Goal: Task Accomplishment & Management: Use online tool/utility

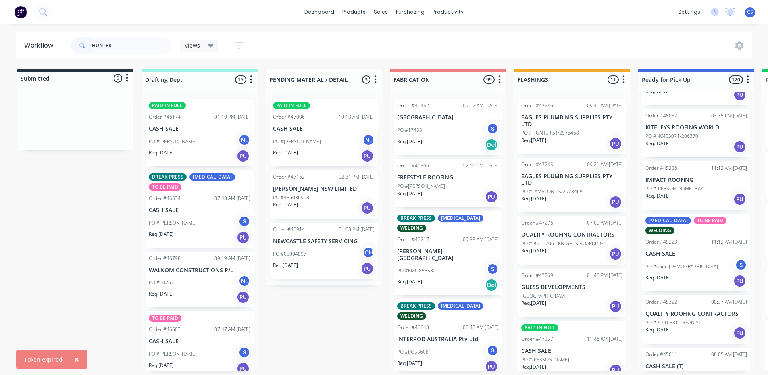
scroll to position [887, 0]
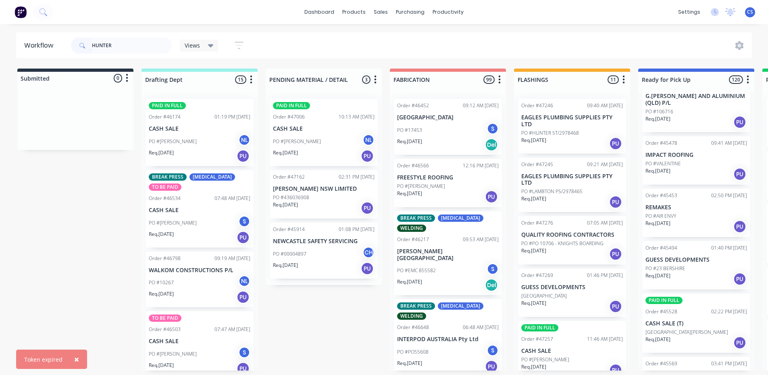
type input "HUNTER"
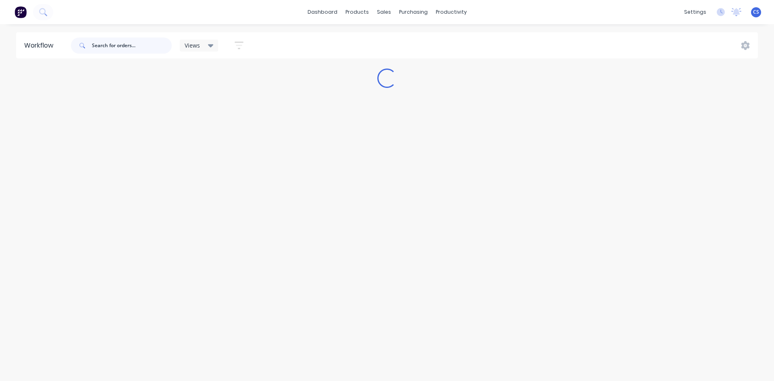
click at [127, 48] on input "text" at bounding box center [132, 45] width 80 height 16
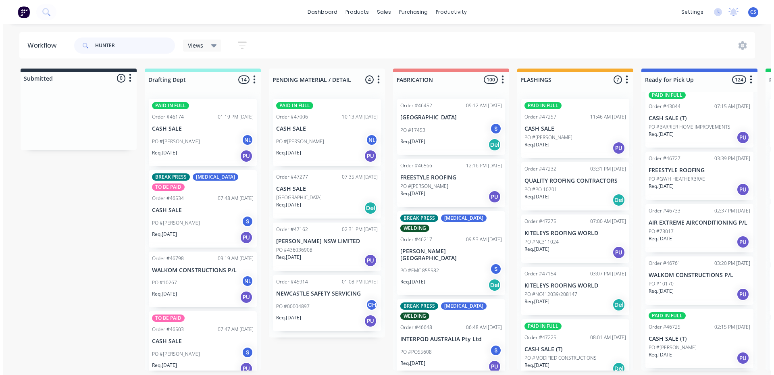
scroll to position [3467, 0]
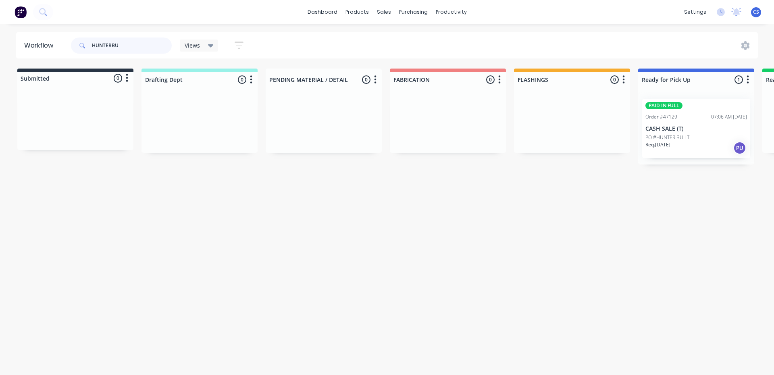
type input "HUNTERBU"
click at [698, 138] on div "PO #HUNTER BUILT" at bounding box center [696, 137] width 102 height 7
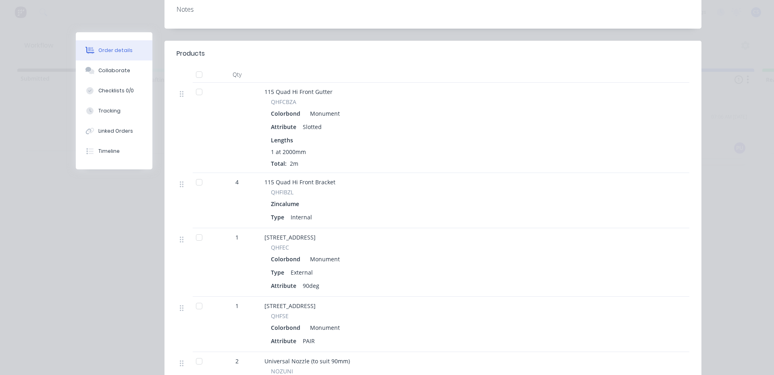
scroll to position [363, 0]
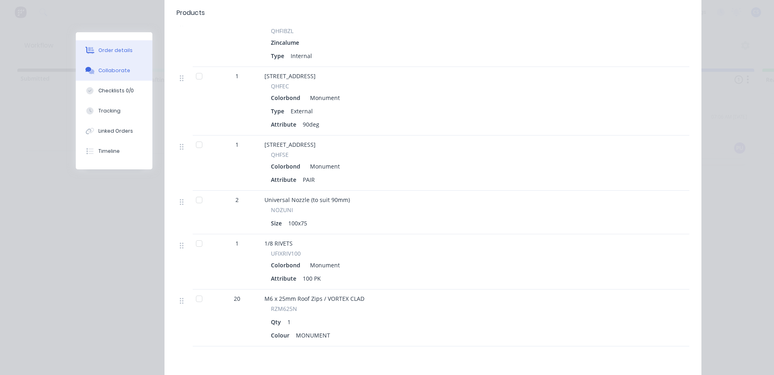
click at [101, 77] on button "Collaborate" at bounding box center [114, 70] width 77 height 20
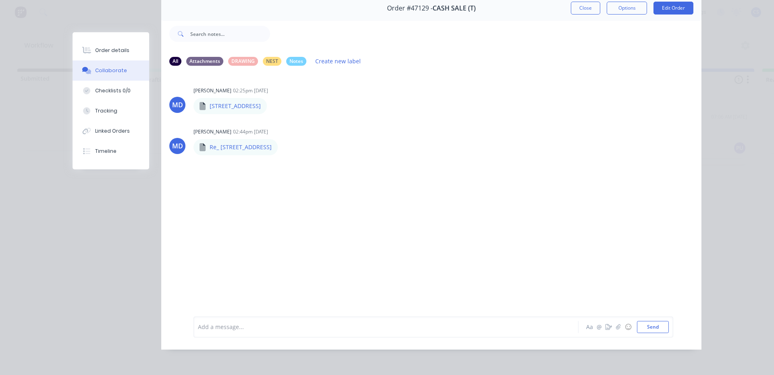
scroll to position [0, 0]
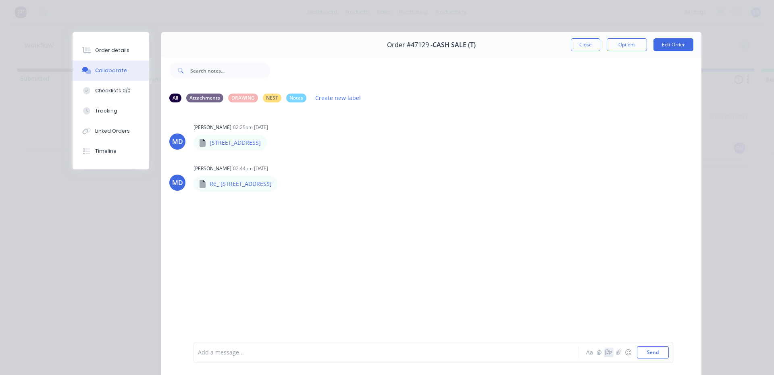
click at [605, 354] on icon "button" at bounding box center [608, 353] width 6 height 6
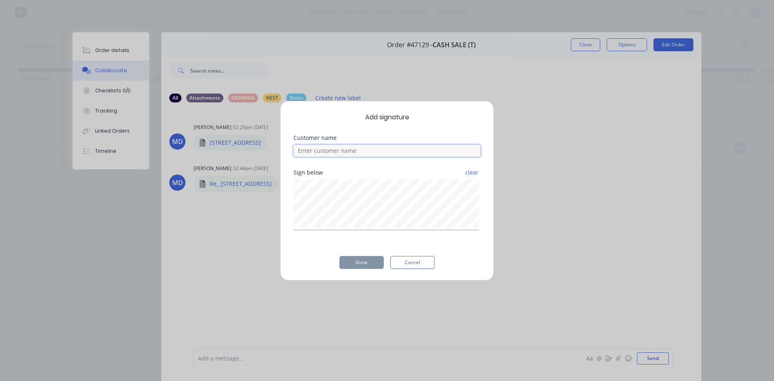
click at [349, 149] on input at bounding box center [386, 151] width 187 height 12
type input "SEB"
click at [351, 262] on button "Done" at bounding box center [361, 262] width 44 height 13
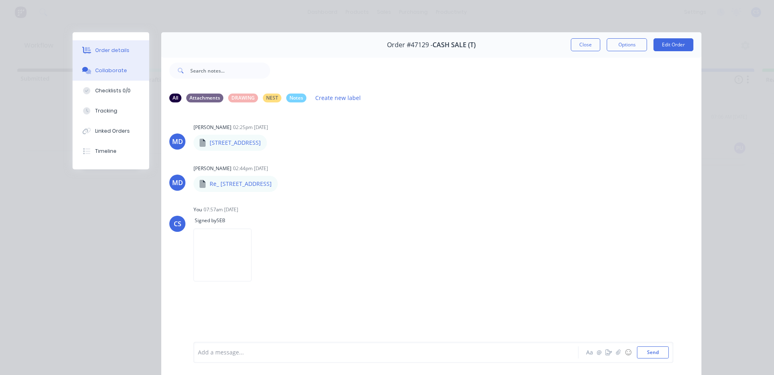
click at [112, 47] on div "Order details" at bounding box center [112, 50] width 34 height 7
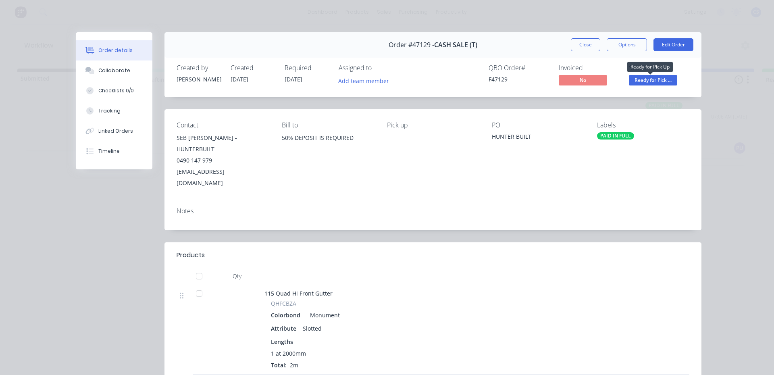
click at [633, 79] on span "Ready for Pick ..." at bounding box center [653, 80] width 48 height 10
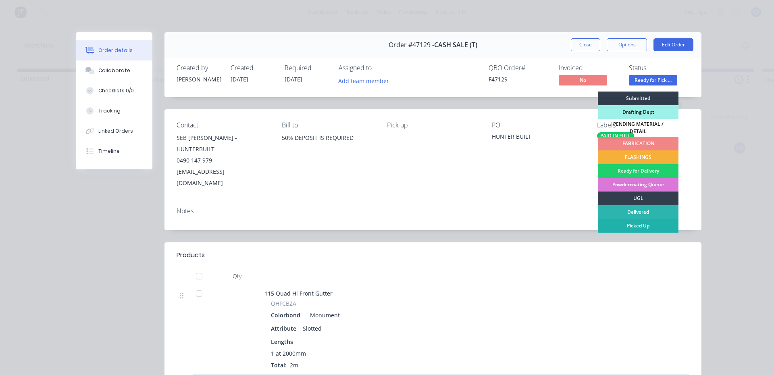
click at [628, 221] on div "Picked Up" at bounding box center [638, 226] width 81 height 14
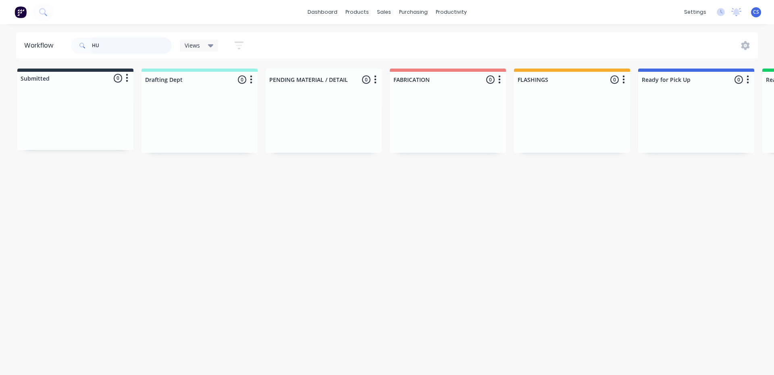
type input "H"
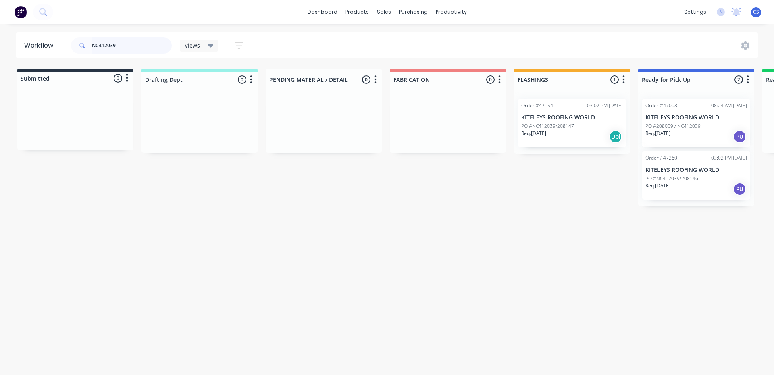
type input "NC412039"
click at [670, 137] on div "Req. 15/08/25 PU" at bounding box center [696, 137] width 102 height 14
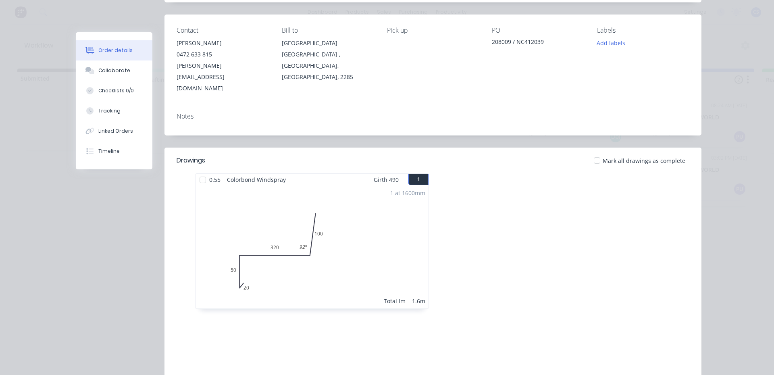
scroll to position [81, 0]
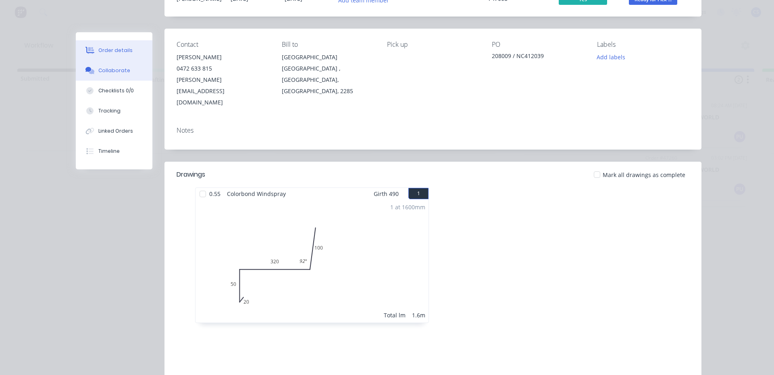
click at [101, 70] on div "Collaborate" at bounding box center [114, 70] width 32 height 7
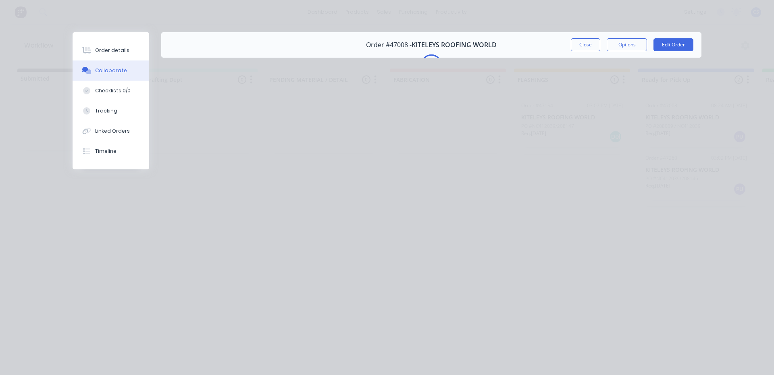
scroll to position [0, 0]
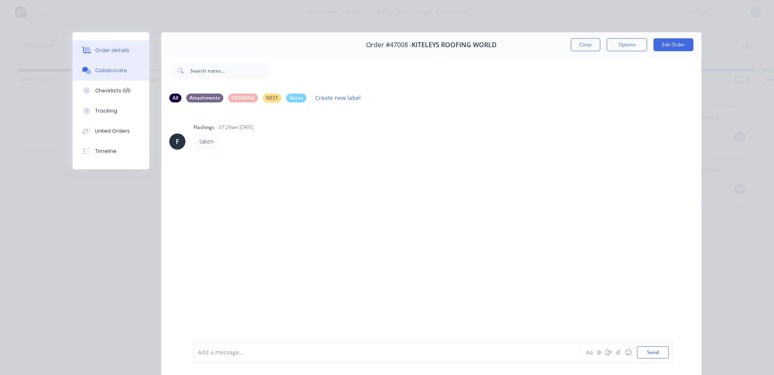
click at [127, 52] on button "Order details" at bounding box center [111, 50] width 77 height 20
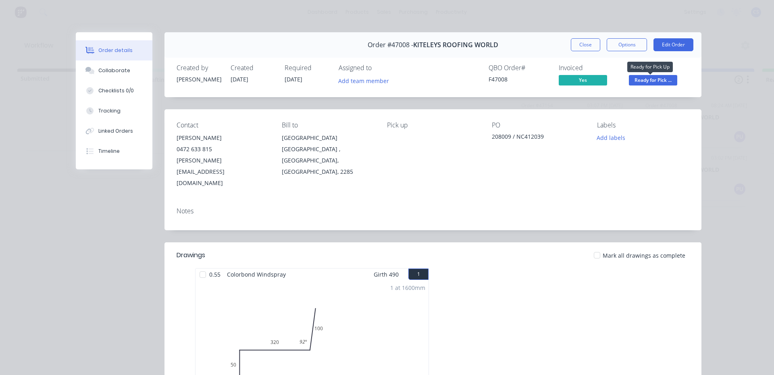
click at [637, 84] on span "Ready for Pick ..." at bounding box center [653, 80] width 48 height 10
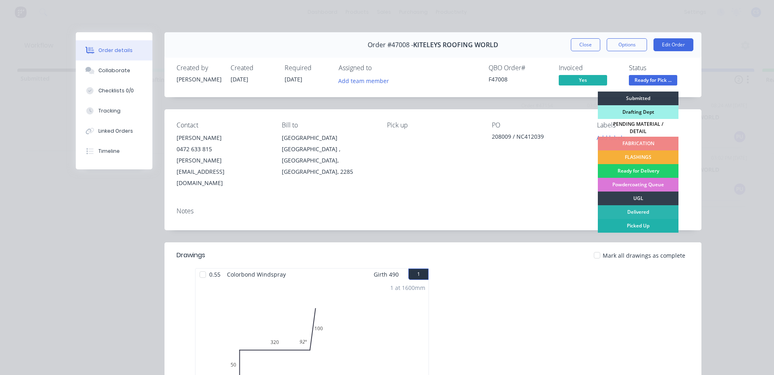
click at [645, 221] on div "Picked Up" at bounding box center [638, 226] width 81 height 14
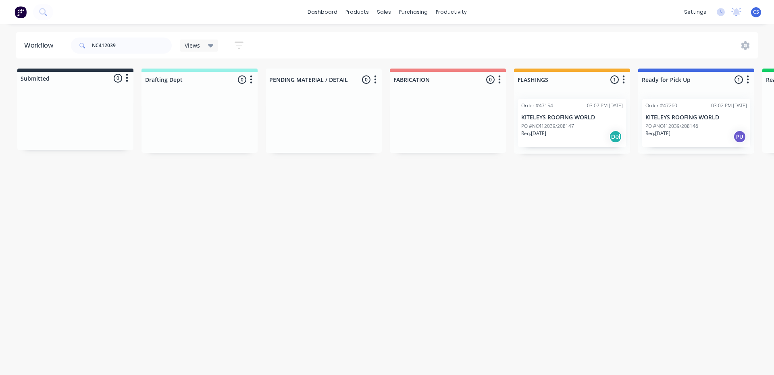
click at [657, 143] on div "Req. 27/08/25 PU" at bounding box center [696, 137] width 102 height 14
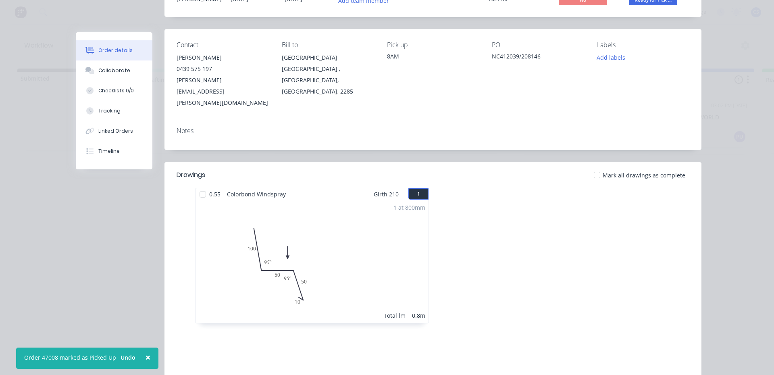
scroll to position [81, 0]
click at [92, 71] on div at bounding box center [90, 70] width 12 height 7
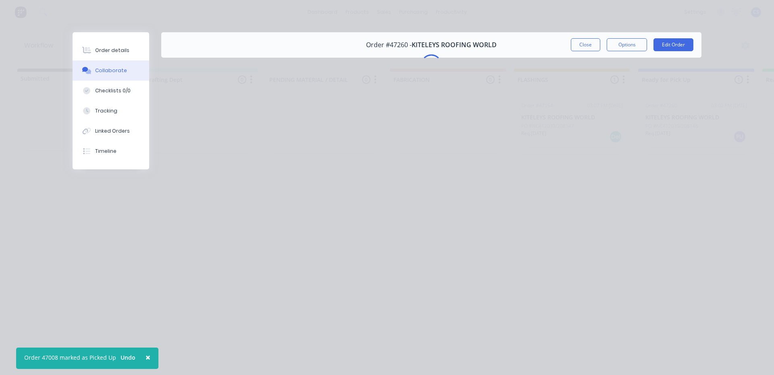
scroll to position [0, 0]
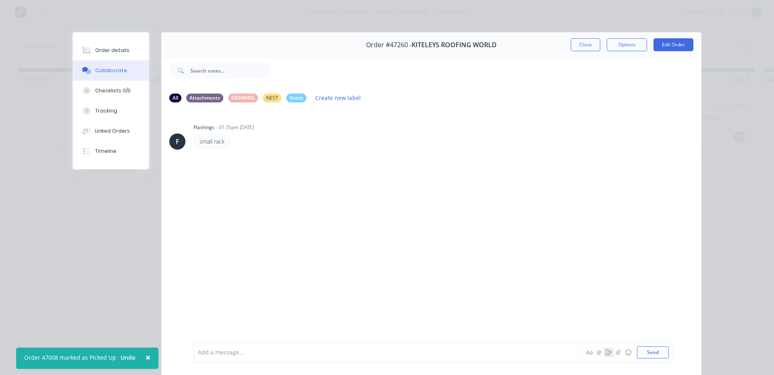
click at [607, 352] on icon "button" at bounding box center [608, 353] width 6 height 6
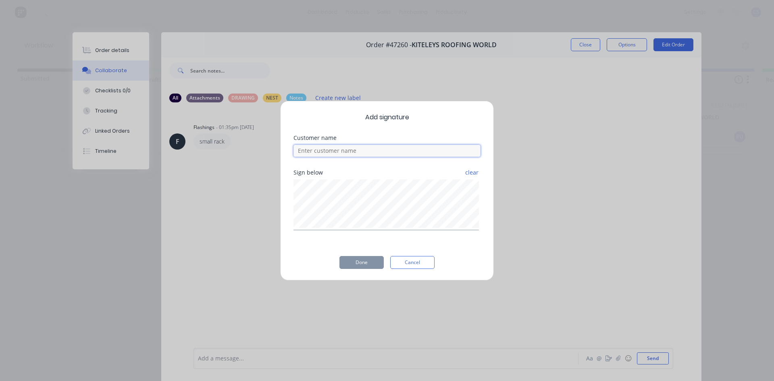
click at [336, 149] on input at bounding box center [386, 151] width 187 height 12
type input "NICK"
click at [357, 255] on div "Add signature Customer name NICK Sign below clear Done Cancel" at bounding box center [387, 191] width 214 height 180
click at [362, 262] on button "Done" at bounding box center [361, 262] width 44 height 13
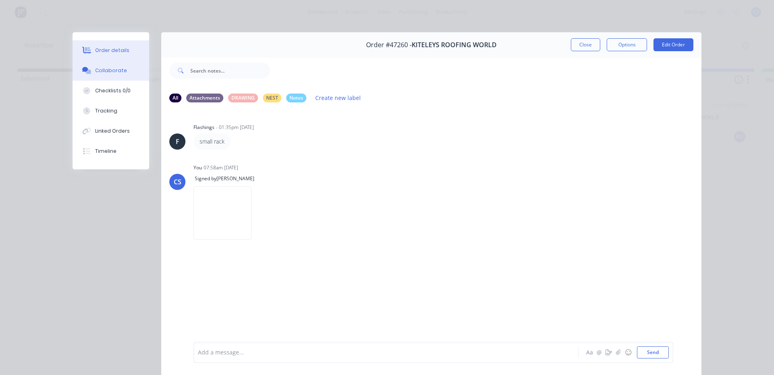
click at [103, 46] on button "Order details" at bounding box center [111, 50] width 77 height 20
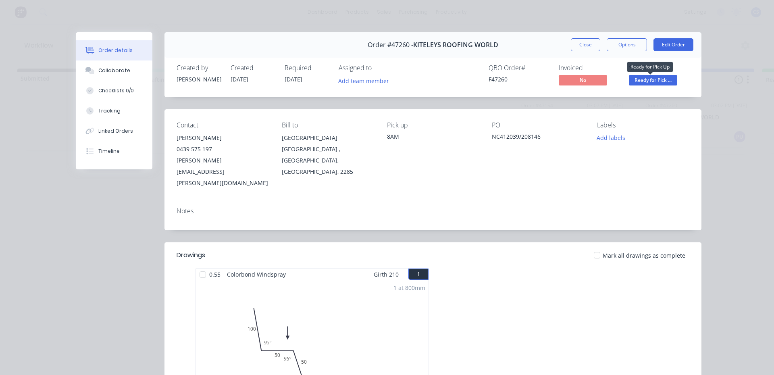
click at [647, 78] on span "Ready for Pick ..." at bounding box center [653, 80] width 48 height 10
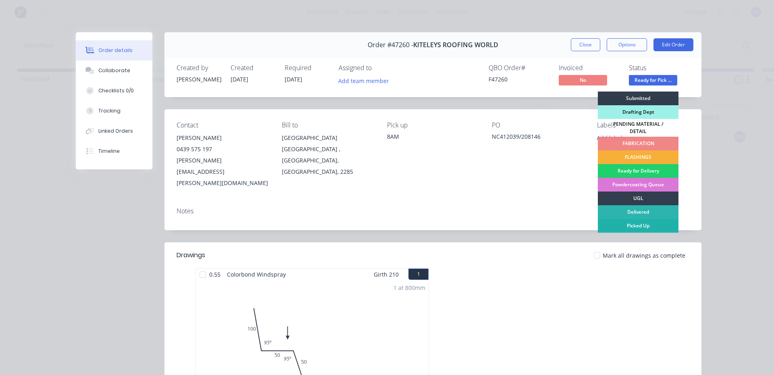
click at [637, 221] on div "Picked Up" at bounding box center [638, 226] width 81 height 14
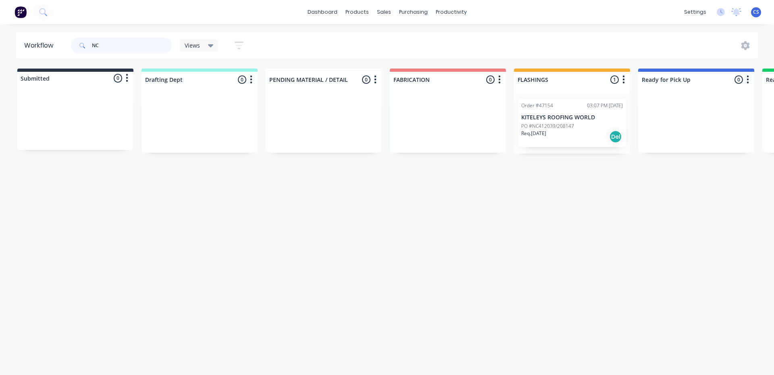
type input "N"
type input "S"
drag, startPoint x: 128, startPoint y: 47, endPoint x: 0, endPoint y: 30, distance: 129.3
click at [0, 30] on div "dashboard products sales purchasing productivity dashboard products Product Cat…" at bounding box center [387, 163] width 774 height 327
type input "1889"
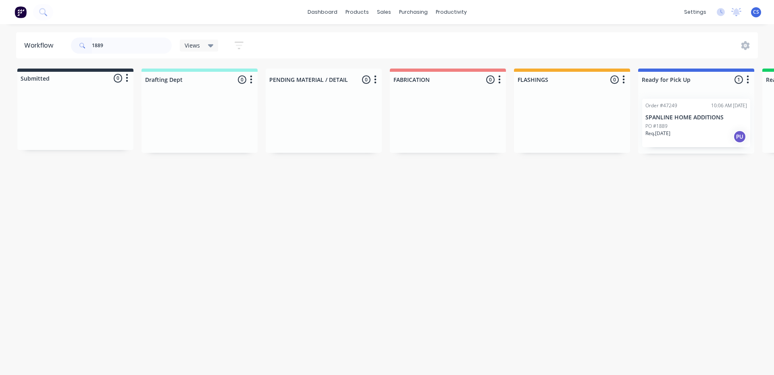
click at [665, 132] on p "Req. 27/08/25" at bounding box center [657, 133] width 25 height 7
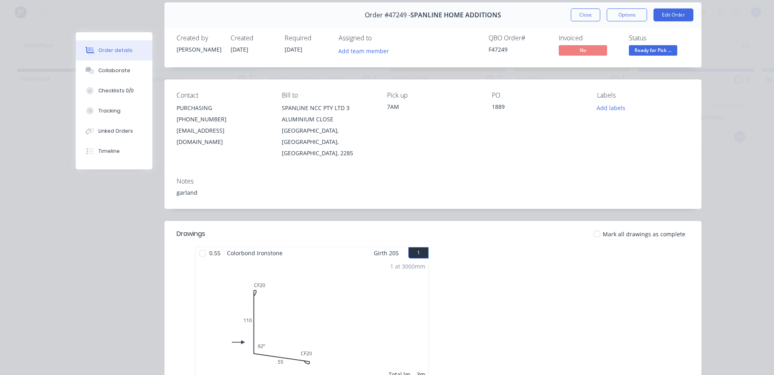
scroll to position [81, 0]
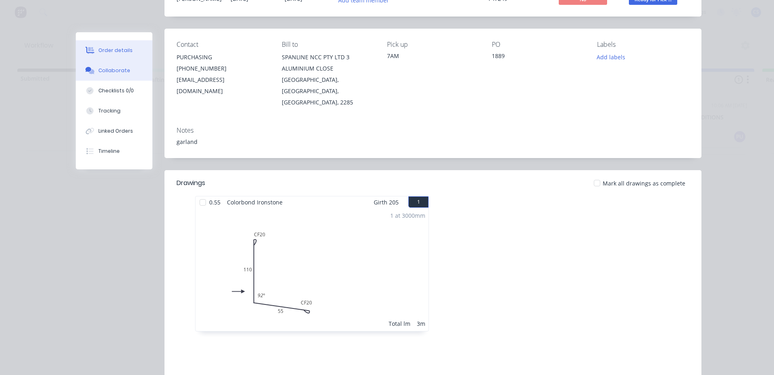
click at [104, 67] on div "Collaborate" at bounding box center [114, 70] width 32 height 7
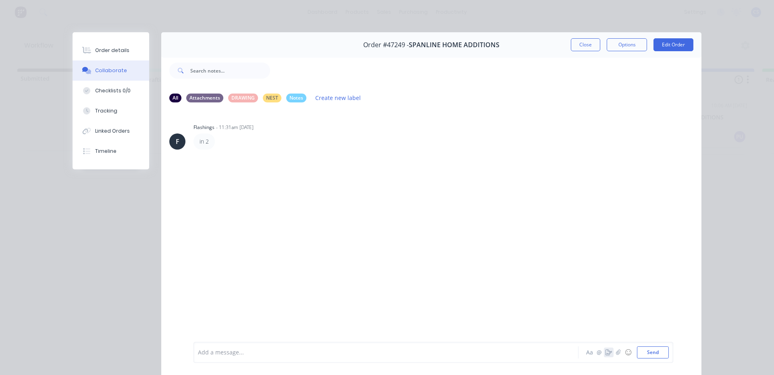
click at [604, 356] on button "button" at bounding box center [609, 352] width 10 height 10
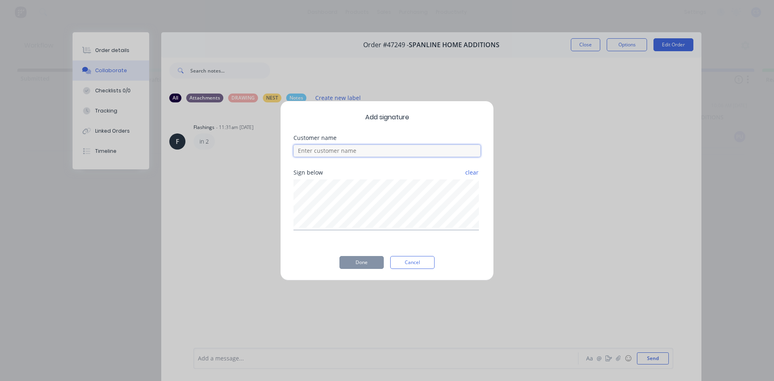
click at [363, 153] on input at bounding box center [386, 151] width 187 height 12
type input "DAVE"
click at [359, 261] on button "Done" at bounding box center [361, 262] width 44 height 13
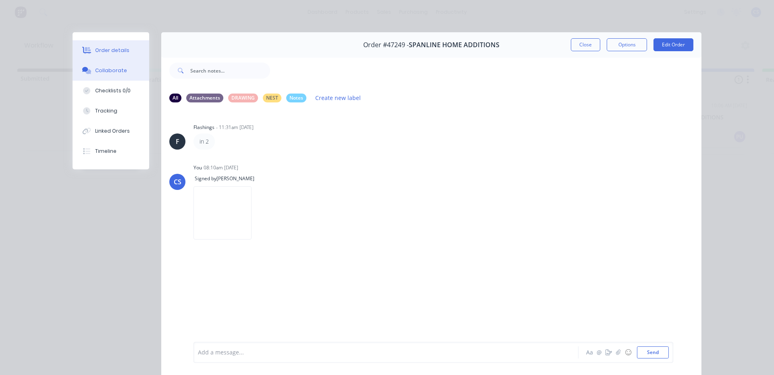
click at [97, 52] on div "Order details" at bounding box center [112, 50] width 34 height 7
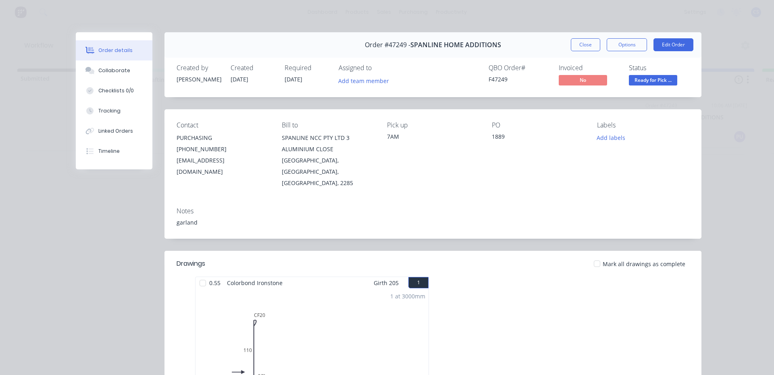
click at [658, 82] on span "Ready for Pick ..." at bounding box center [653, 80] width 48 height 10
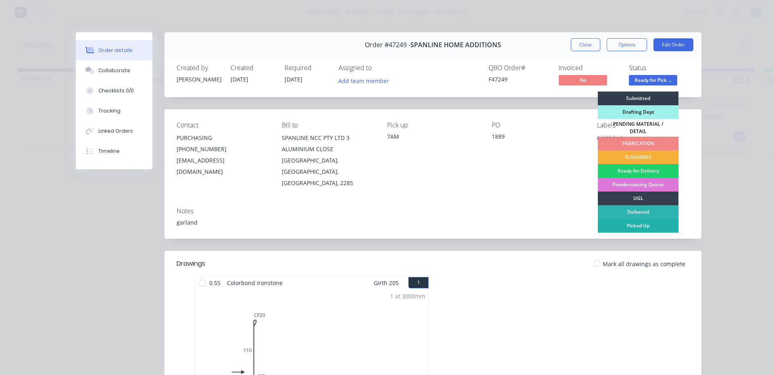
click at [657, 226] on div "Picked Up" at bounding box center [638, 226] width 81 height 14
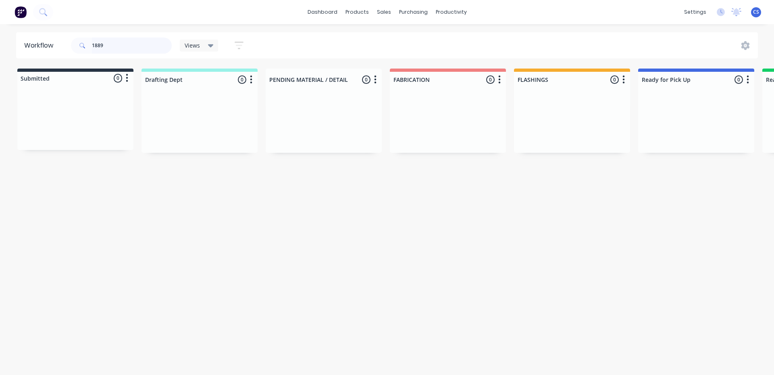
drag, startPoint x: 125, startPoint y: 52, endPoint x: 60, endPoint y: 52, distance: 65.3
click at [60, 52] on header "Workflow 1889 Views Save new view None (Default) edit Nilesh edit Production ed…" at bounding box center [387, 45] width 742 height 26
type input "BUY SMART"
click at [677, 184] on div "Req. 22/08/25 PU" at bounding box center [696, 189] width 102 height 14
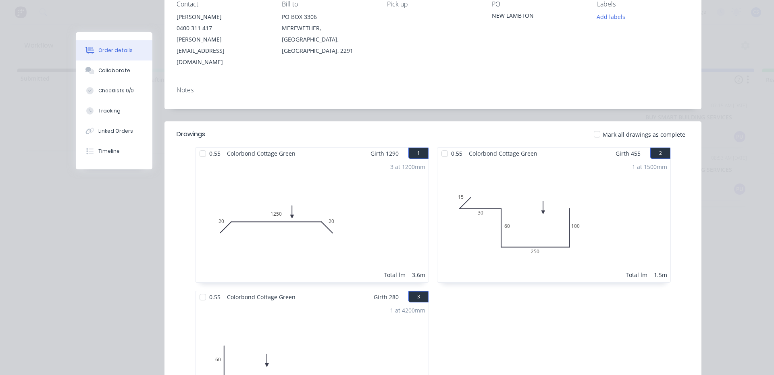
scroll to position [161, 0]
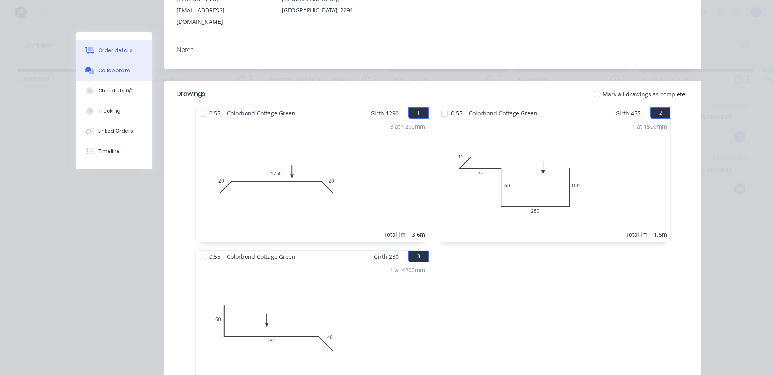
click at [130, 76] on button "Collaborate" at bounding box center [114, 70] width 77 height 20
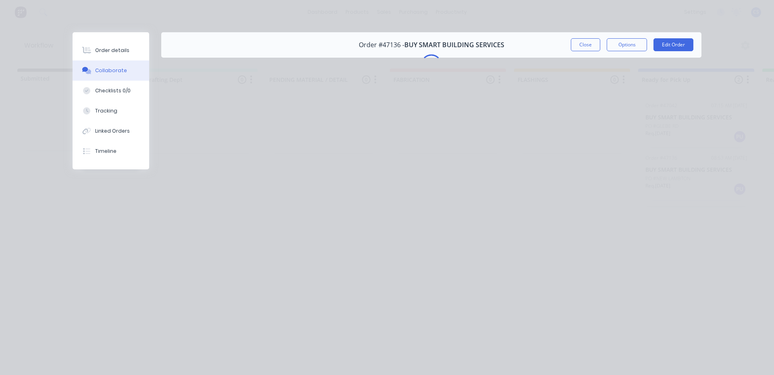
scroll to position [0, 0]
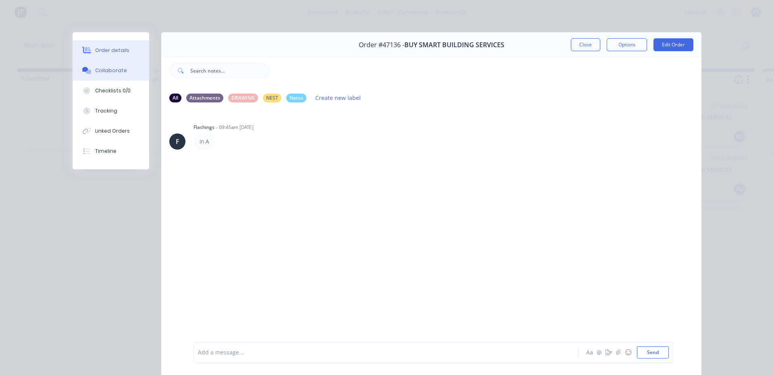
click at [110, 54] on button "Order details" at bounding box center [111, 50] width 77 height 20
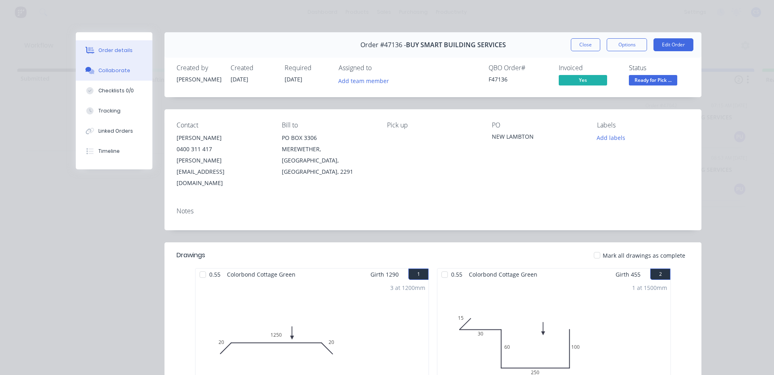
click at [93, 65] on button "Collaborate" at bounding box center [114, 70] width 77 height 20
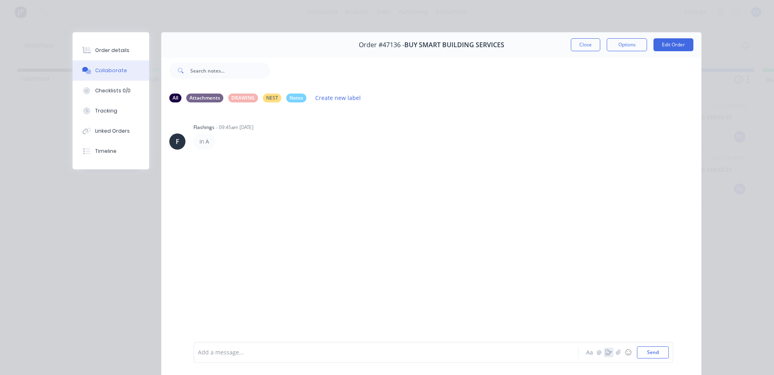
click at [609, 354] on button "button" at bounding box center [609, 352] width 10 height 10
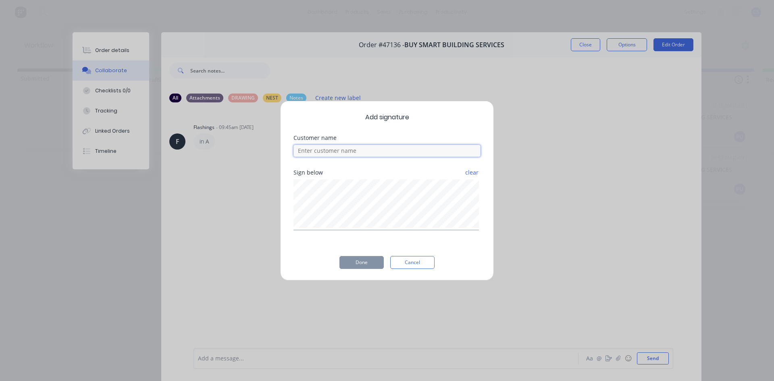
click at [354, 151] on input at bounding box center [386, 151] width 187 height 12
type input "BRETT"
click at [366, 262] on button "Done" at bounding box center [361, 262] width 44 height 13
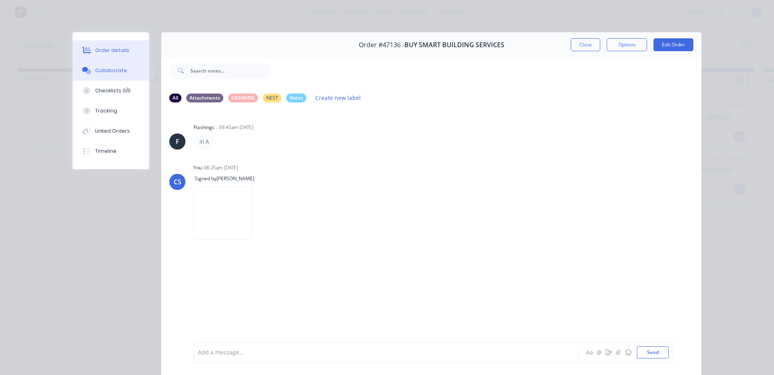
click at [102, 45] on button "Order details" at bounding box center [111, 50] width 77 height 20
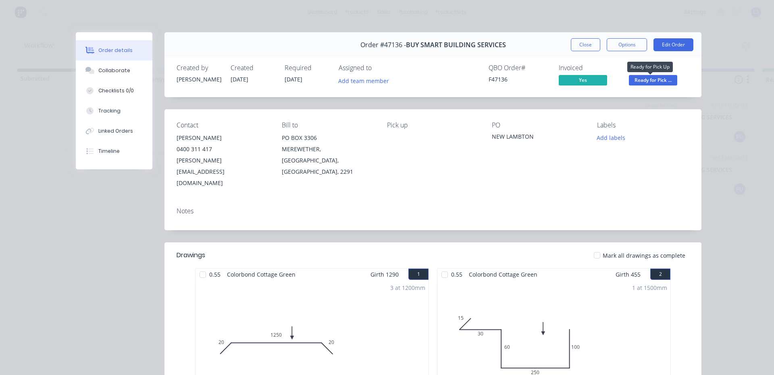
click at [643, 81] on span "Ready for Pick ..." at bounding box center [653, 80] width 48 height 10
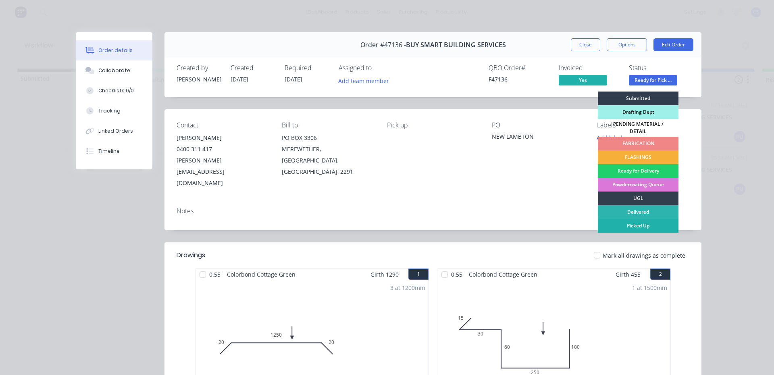
click at [625, 220] on div "Picked Up" at bounding box center [638, 226] width 81 height 14
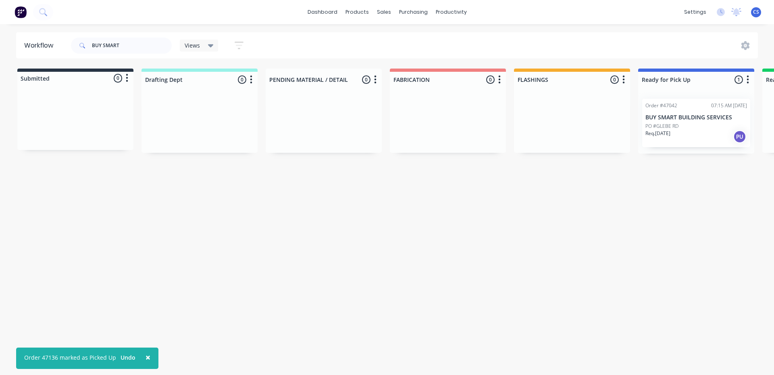
click at [682, 131] on div "Req. 19/08/25 PU" at bounding box center [696, 137] width 102 height 14
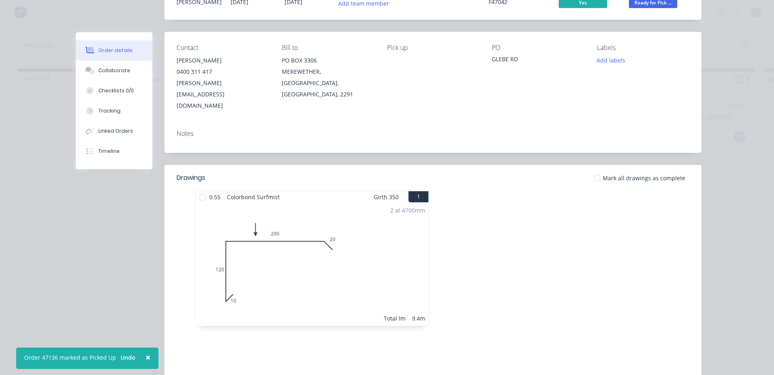
scroll to position [81, 0]
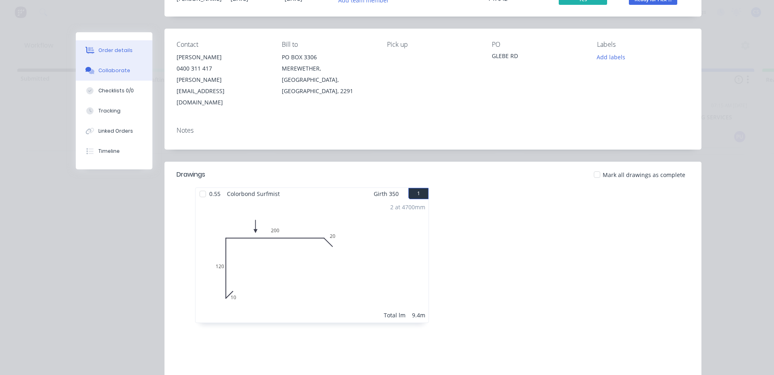
click at [110, 70] on div "Collaborate" at bounding box center [114, 70] width 32 height 7
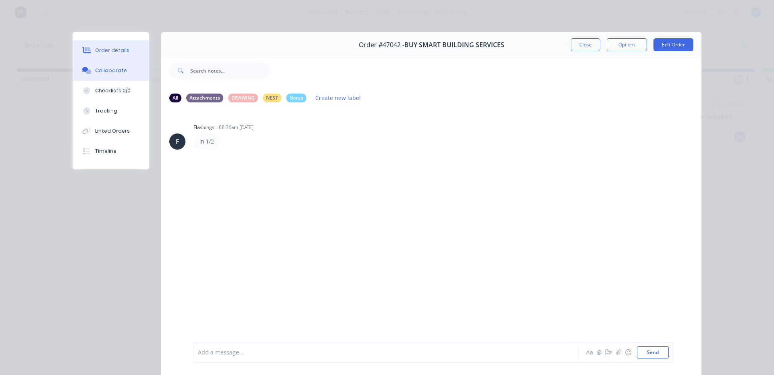
click at [115, 47] on div "Order details" at bounding box center [112, 50] width 34 height 7
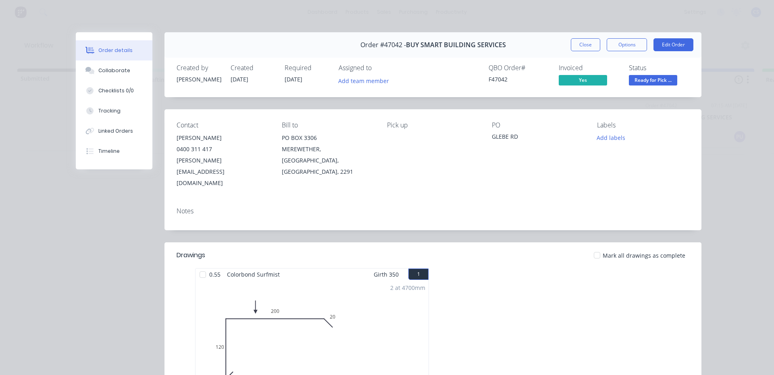
click at [647, 85] on span "Ready for Pick ..." at bounding box center [653, 80] width 48 height 10
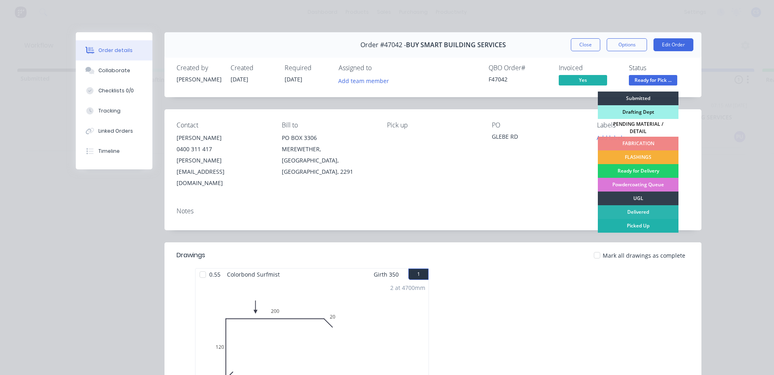
click at [636, 224] on div "Picked Up" at bounding box center [638, 226] width 81 height 14
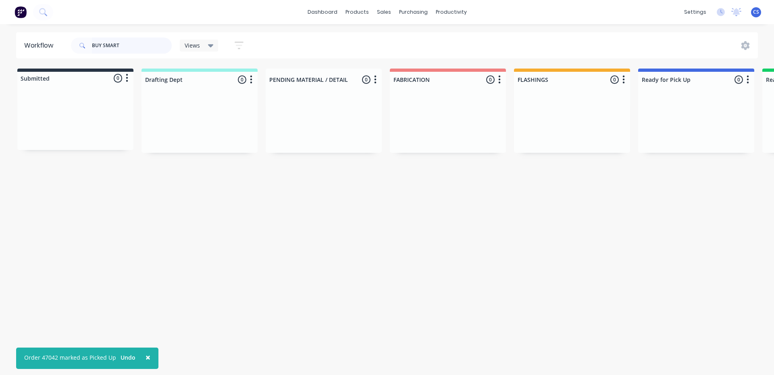
drag, startPoint x: 134, startPoint y: 47, endPoint x: 43, endPoint y: 44, distance: 90.8
click at [43, 44] on header "Workflow BUY SMART Views Save new view None (Default) edit Nilesh edit Producti…" at bounding box center [387, 45] width 742 height 26
